Goal: Task Accomplishment & Management: Manage account settings

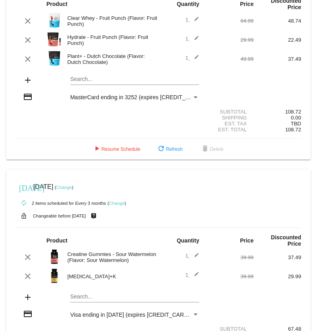
scroll to position [72, 0]
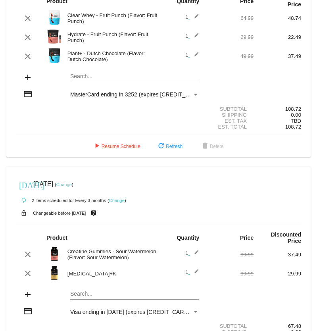
click at [86, 296] on mat-card "[DATE] [DATE] ( Change ) autorenew 2 items scheduled for Every 3 months ( Chang…" at bounding box center [158, 271] width 304 height 208
type input "v"
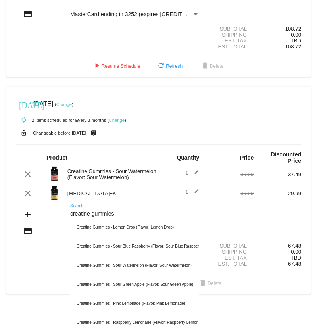
scroll to position [154, 0]
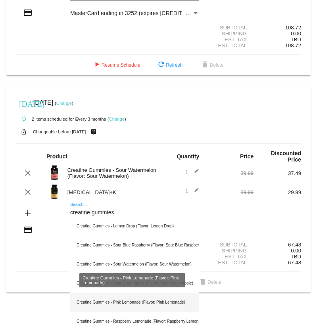
type input "creatine gummies"
click at [179, 302] on div "Creatine Gummies - Pink Lemonade (Flavor: Pink Lemonade)" at bounding box center [134, 302] width 129 height 19
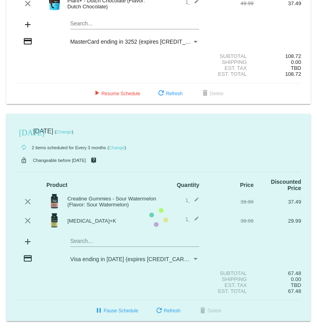
scroll to position [145, 0]
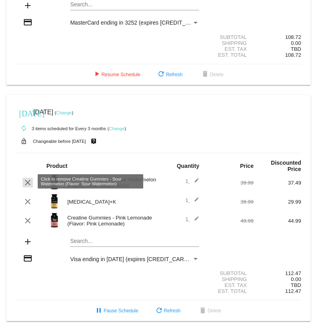
click at [27, 181] on mat-icon "clear" at bounding box center [28, 183] width 10 height 10
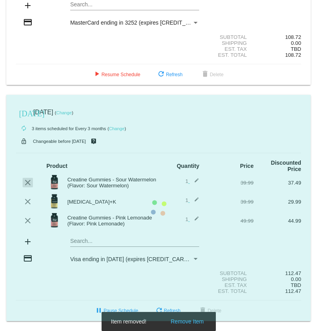
scroll to position [126, 0]
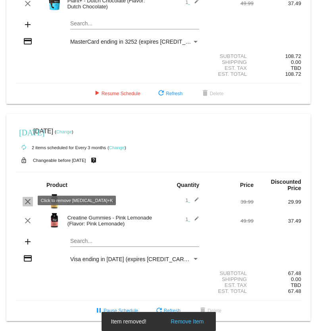
click at [29, 199] on mat-icon "clear" at bounding box center [28, 202] width 10 height 10
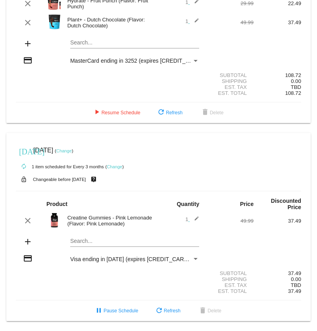
scroll to position [107, 0]
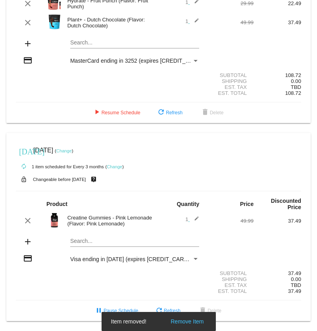
click at [150, 256] on span "Visa ending in [DATE] (expires [CREDIT_CARD_DATA])" at bounding box center [139, 259] width 138 height 6
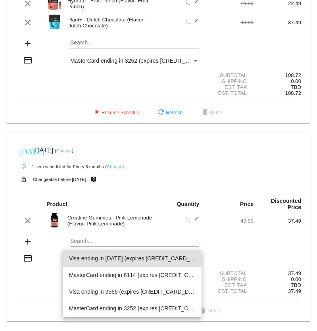
click at [54, 297] on div at bounding box center [158, 165] width 317 height 331
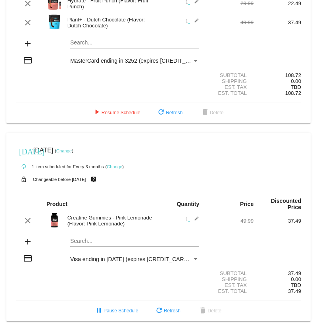
click at [29, 259] on mat-icon "credit_card" at bounding box center [28, 259] width 10 height 10
click at [146, 257] on span "Visa ending in [DATE] (expires [CREDIT_CARD_DATA])" at bounding box center [139, 259] width 138 height 6
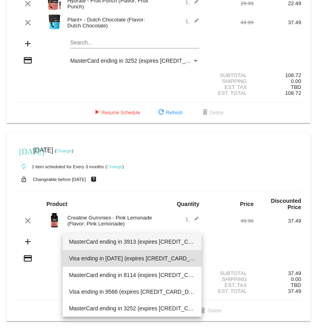
click at [143, 244] on span "MasterCard ending in 3913 (expires 04/30)" at bounding box center [132, 241] width 127 height 17
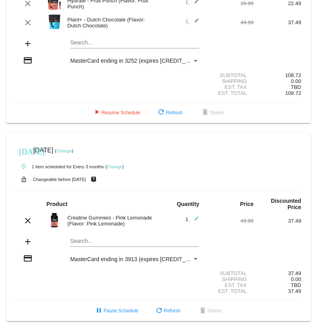
click at [72, 151] on link "Change" at bounding box center [63, 150] width 15 height 5
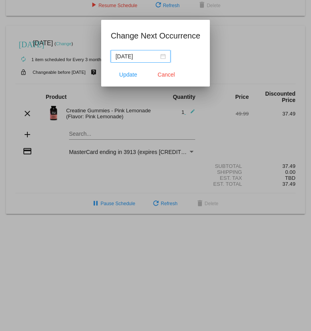
click at [164, 55] on div "2025-10-04" at bounding box center [140, 56] width 50 height 9
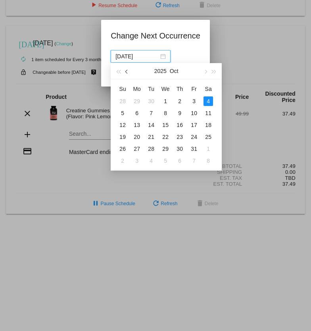
click at [126, 74] on button "button" at bounding box center [127, 71] width 9 height 16
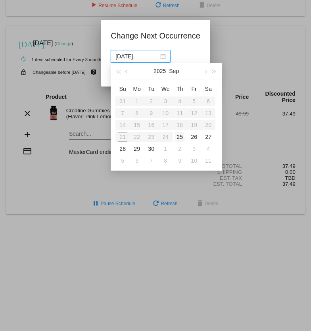
click at [181, 138] on div "25" at bounding box center [180, 137] width 10 height 10
type input "2025-09-25"
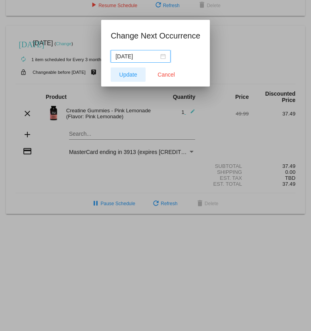
click at [123, 74] on span "Update" at bounding box center [128, 74] width 18 height 6
